Goal: Information Seeking & Learning: Learn about a topic

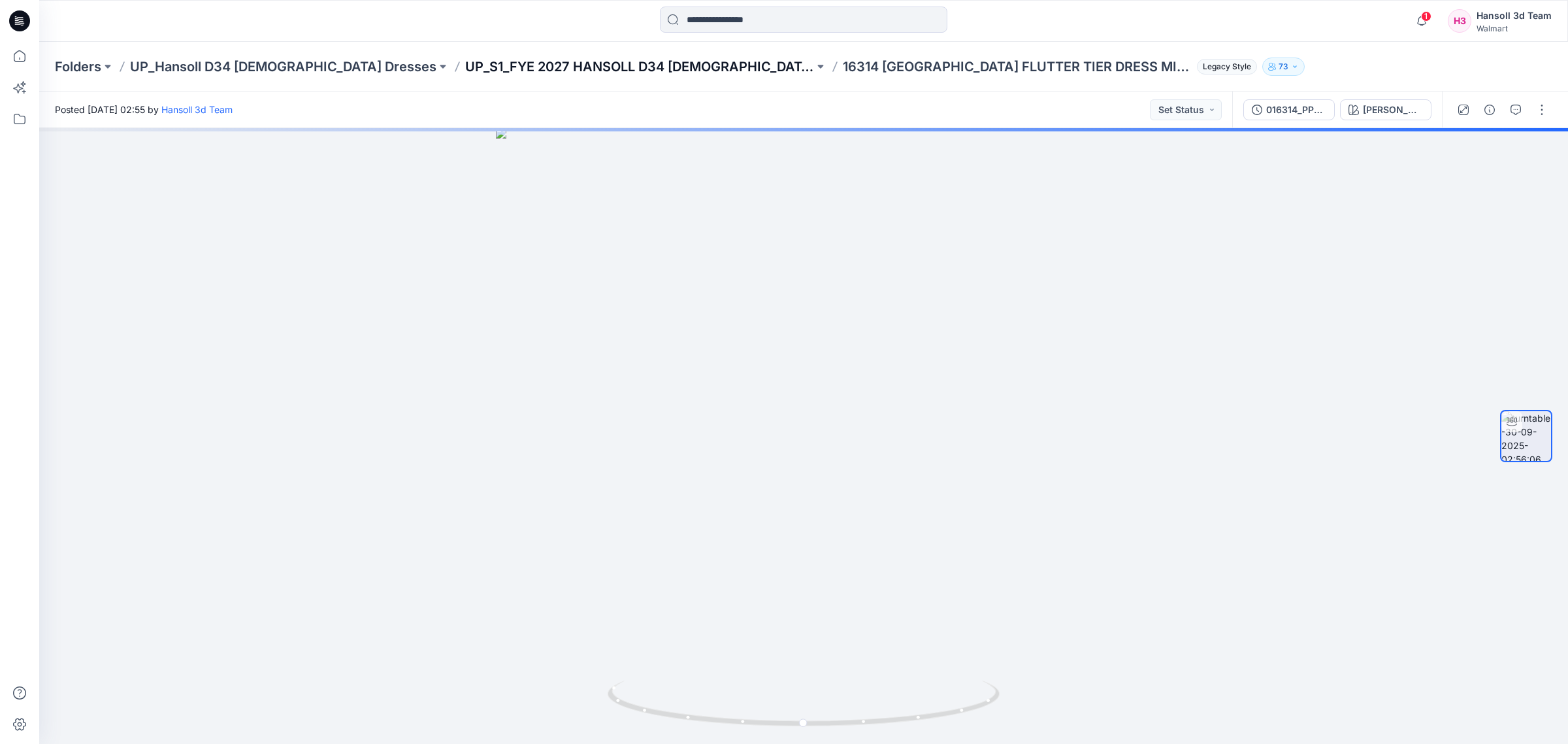
click at [541, 66] on p "UP_S1_FYE 2027 HANSOLL D34 [DEMOGRAPHIC_DATA] DRESSES" at bounding box center [639, 66] width 349 height 18
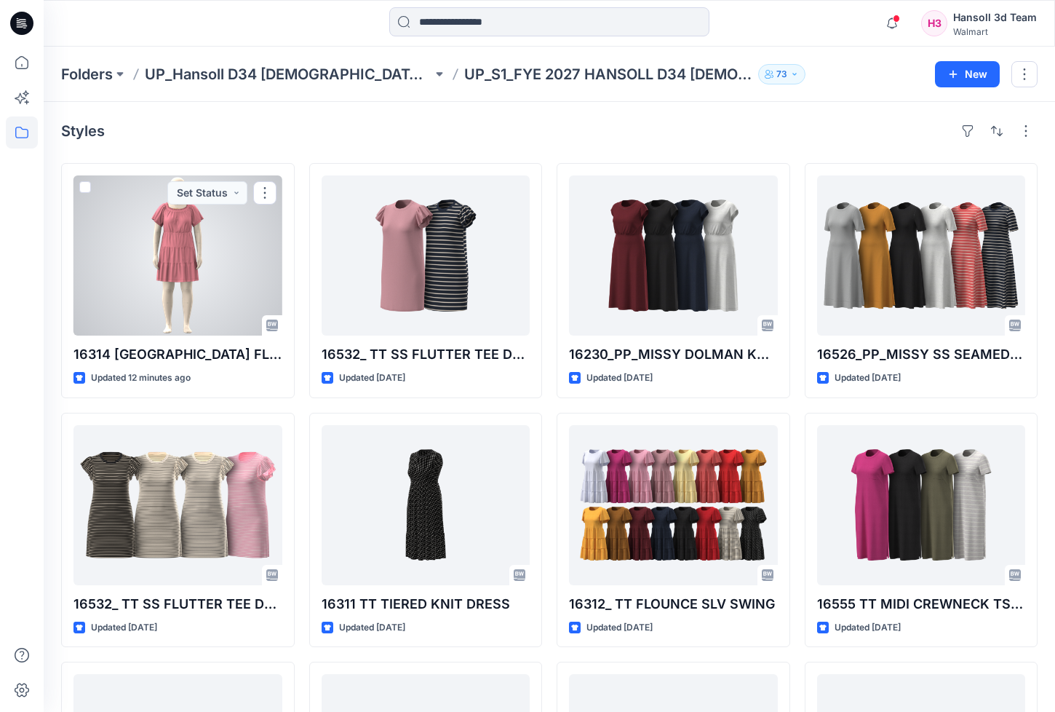
click at [166, 286] on div at bounding box center [177, 255] width 209 height 160
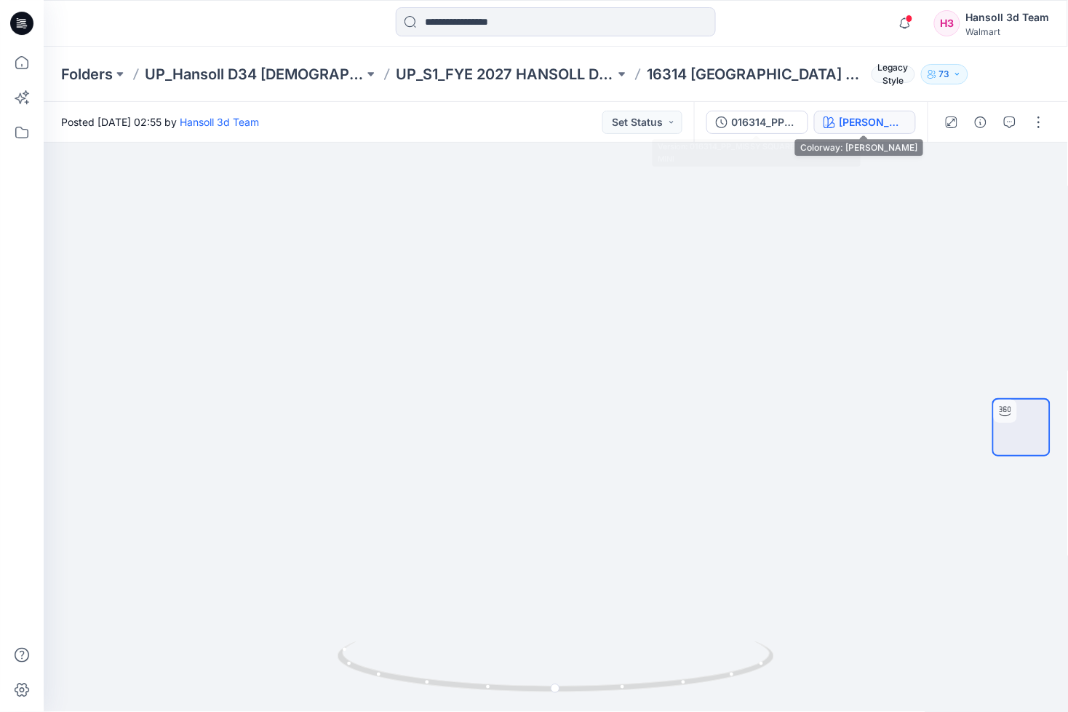
click at [848, 127] on div "[PERSON_NAME]" at bounding box center [873, 122] width 67 height 16
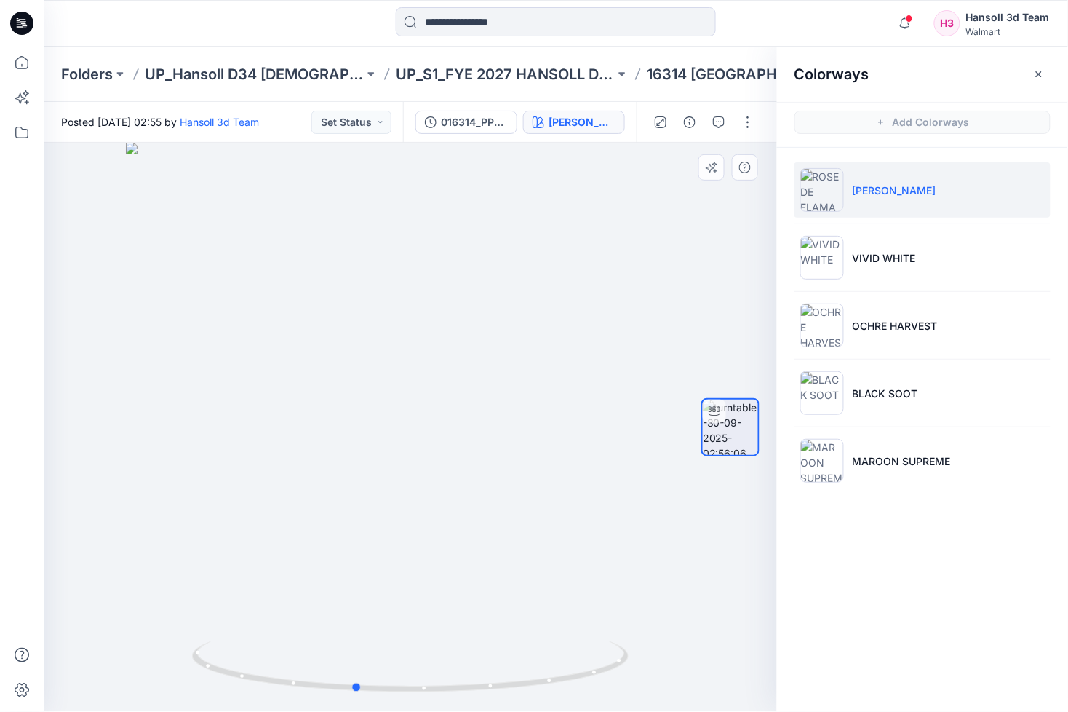
drag, startPoint x: 613, startPoint y: 671, endPoint x: 186, endPoint y: 673, distance: 427.1
click at [186, 673] on div at bounding box center [410, 427] width 733 height 569
